Goal: Task Accomplishment & Management: Use online tool/utility

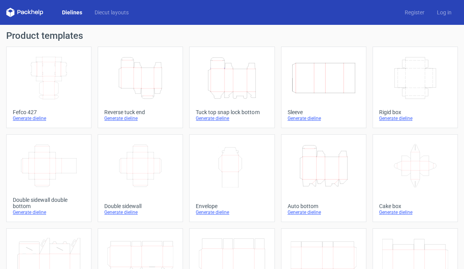
click at [112, 68] on icon "Height Depth Width" at bounding box center [140, 77] width 66 height 43
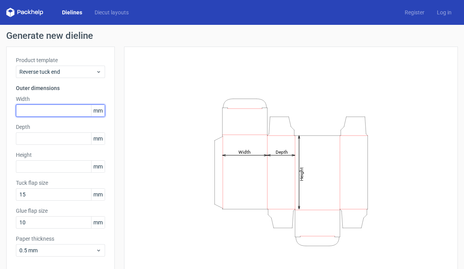
click at [55, 108] on input "text" at bounding box center [60, 110] width 89 height 12
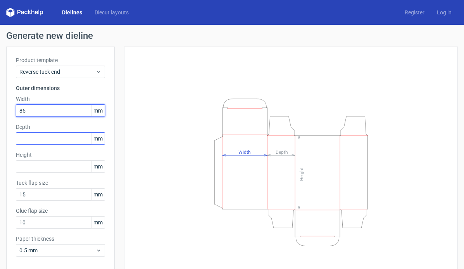
type input "85"
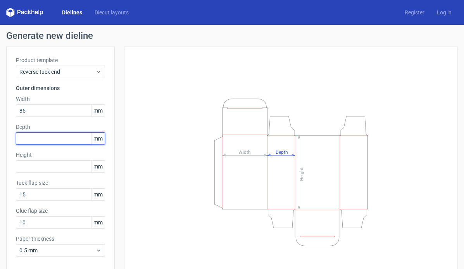
click at [41, 137] on input "text" at bounding box center [60, 138] width 89 height 12
type input "60"
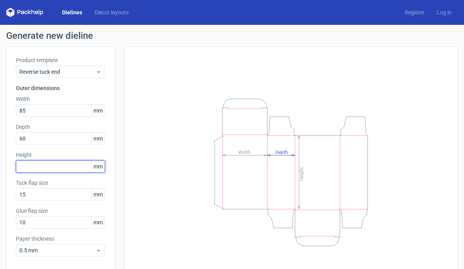
click at [37, 164] on input "text" at bounding box center [60, 166] width 89 height 12
type input "125"
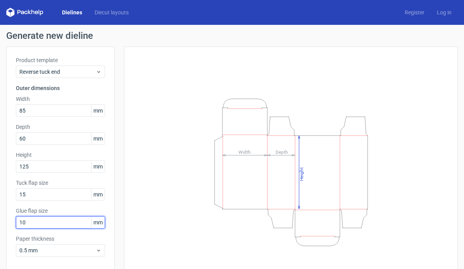
click at [33, 221] on input "10" at bounding box center [60, 222] width 89 height 12
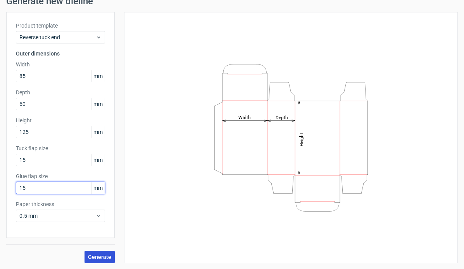
type input "15"
click at [99, 255] on span "Generate" at bounding box center [99, 256] width 23 height 5
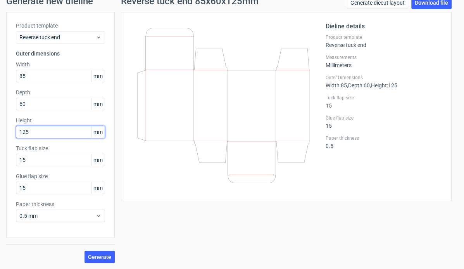
click at [75, 133] on input "125" at bounding box center [60, 132] width 89 height 12
type input "123"
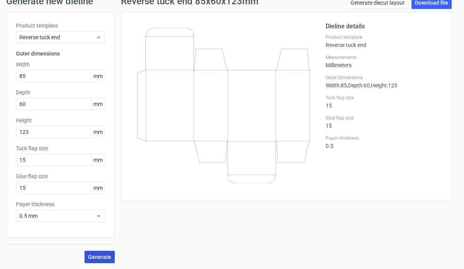
click at [99, 255] on span "Generate" at bounding box center [99, 256] width 23 height 5
click at [415, 4] on link "Download file" at bounding box center [432, 3] width 40 height 12
